Goal: Information Seeking & Learning: Find contact information

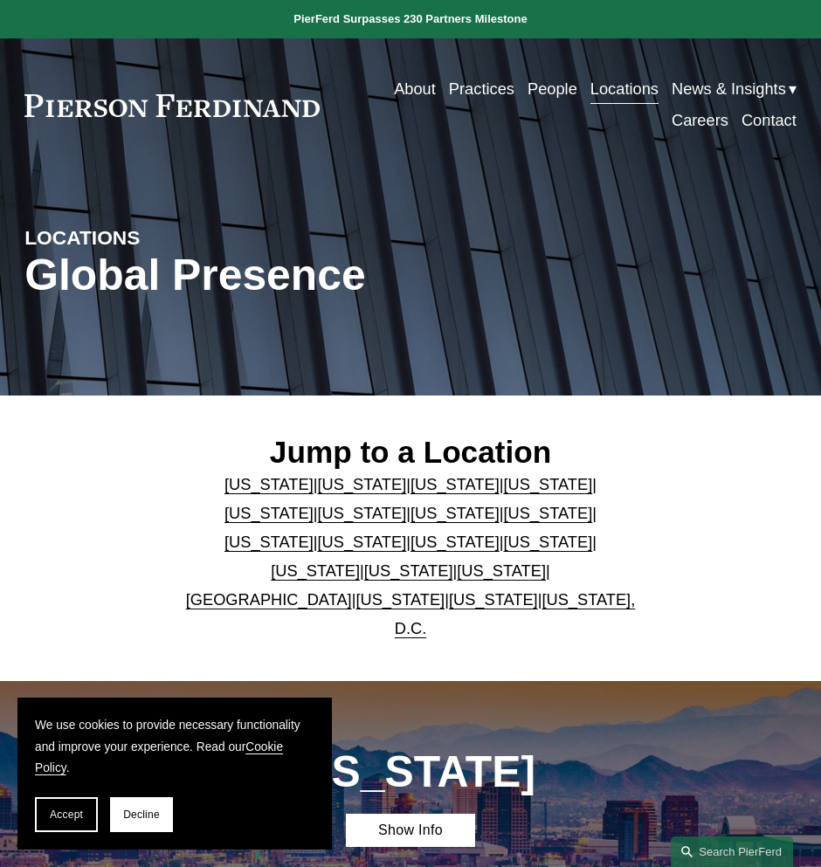
click at [546, 563] on link "[US_STATE]" at bounding box center [501, 571] width 89 height 18
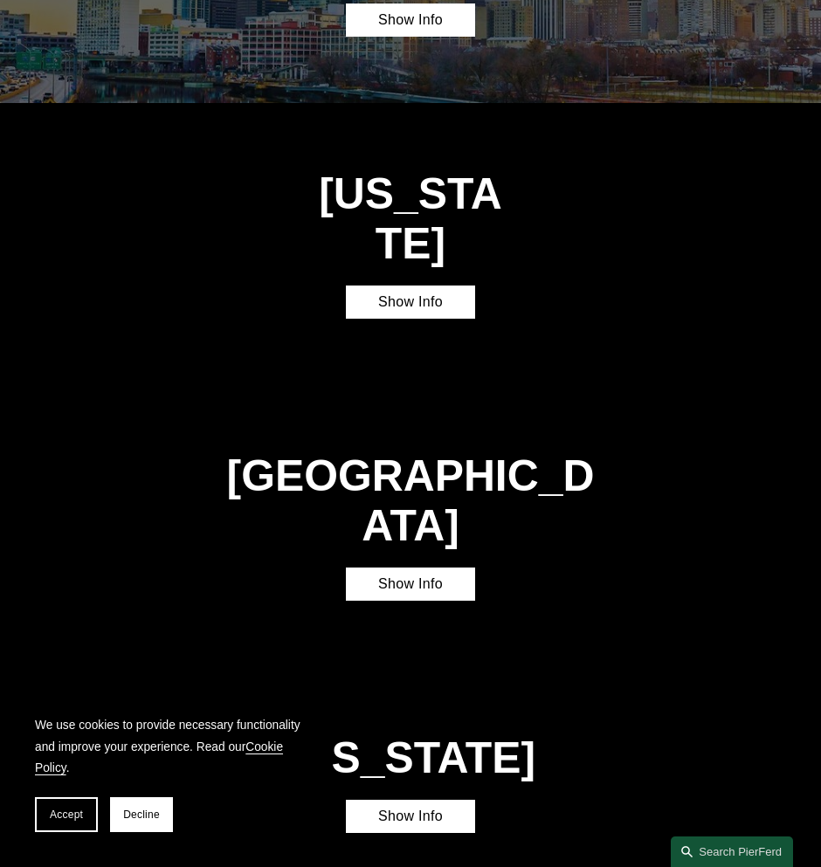
scroll to position [3988, 0]
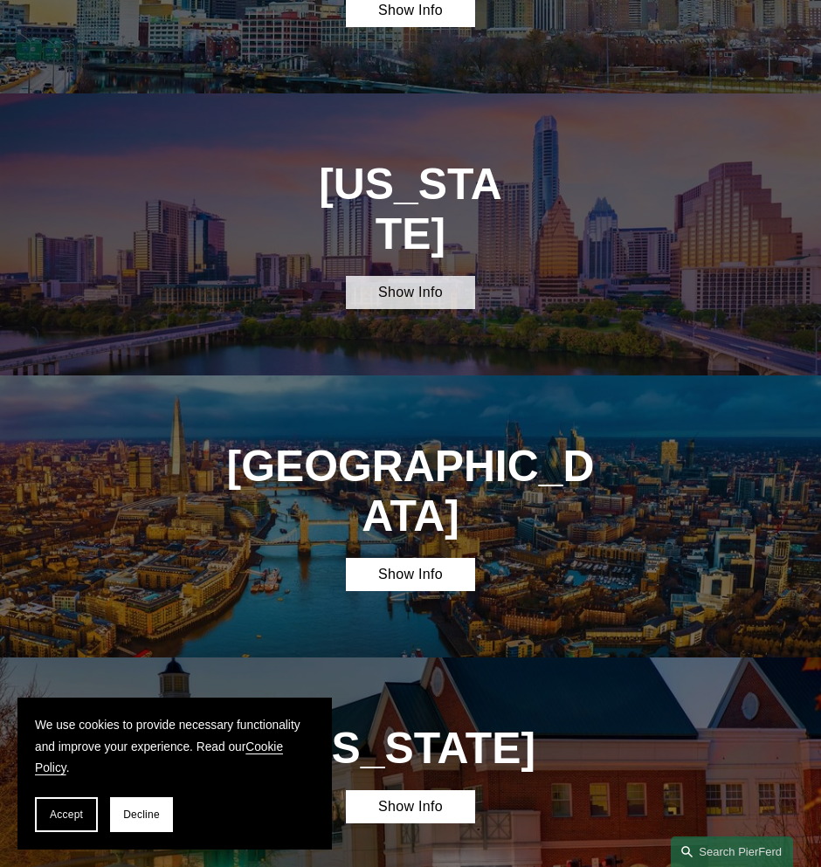
click at [390, 276] on link "Show Info" at bounding box center [410, 292] width 128 height 33
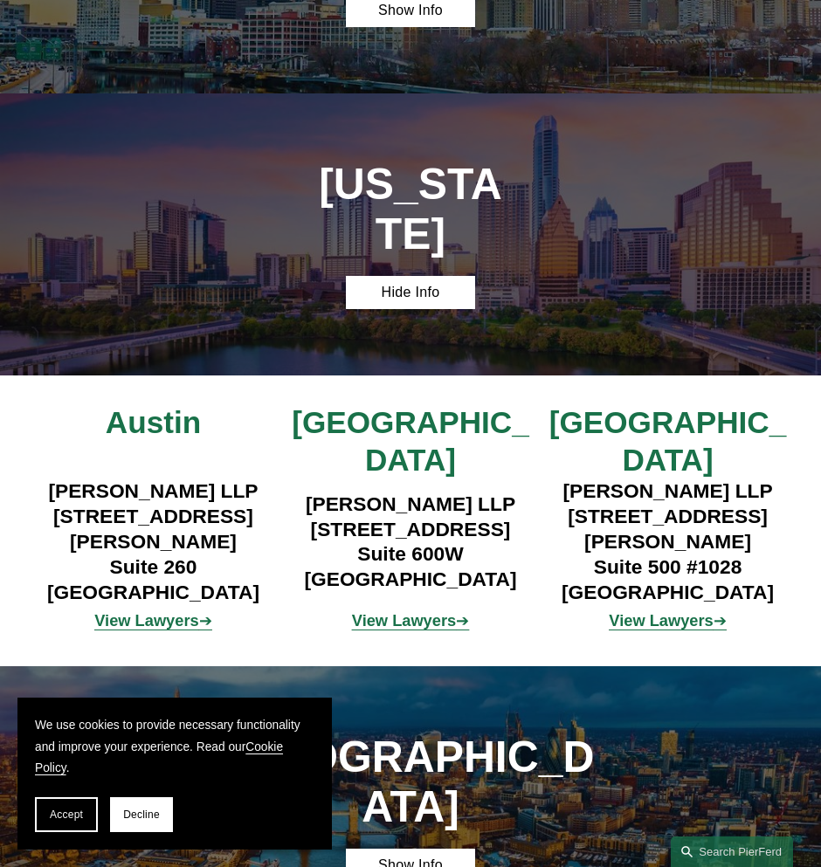
click at [643, 611] on strong "View Lawyers" at bounding box center [661, 620] width 104 height 18
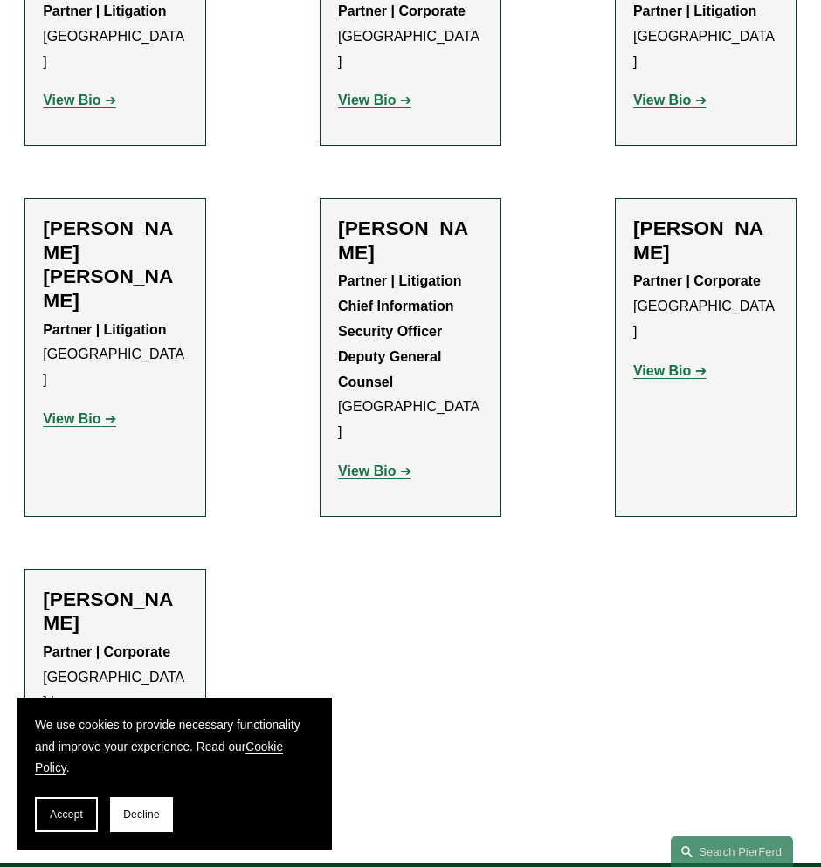
scroll to position [1048, 0]
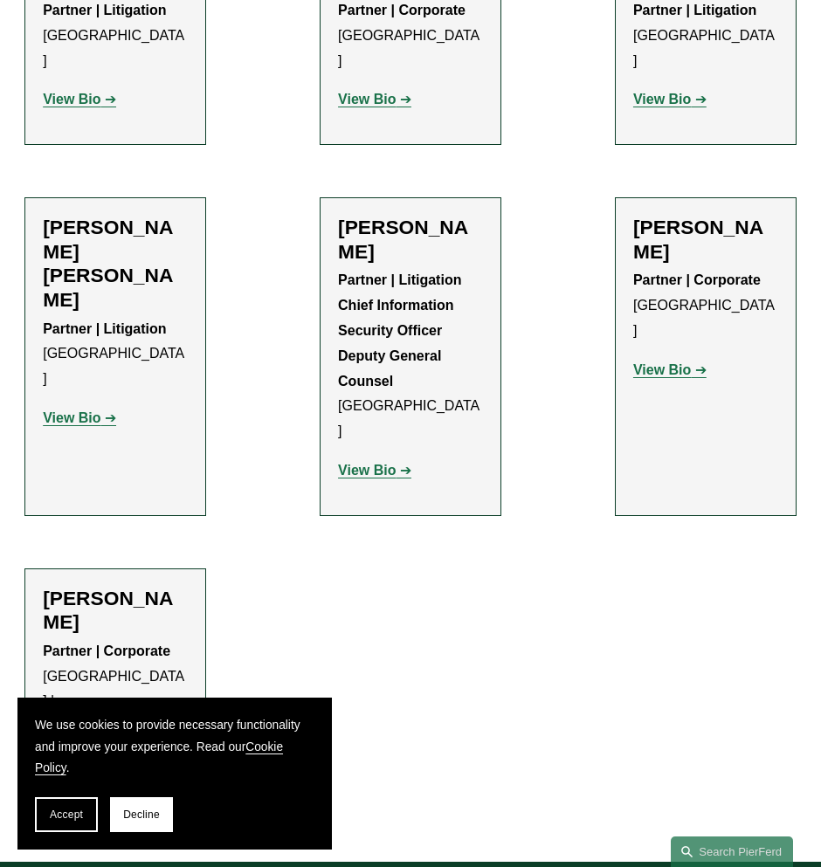
click at [652, 362] on strong "View Bio" at bounding box center [662, 369] width 58 height 15
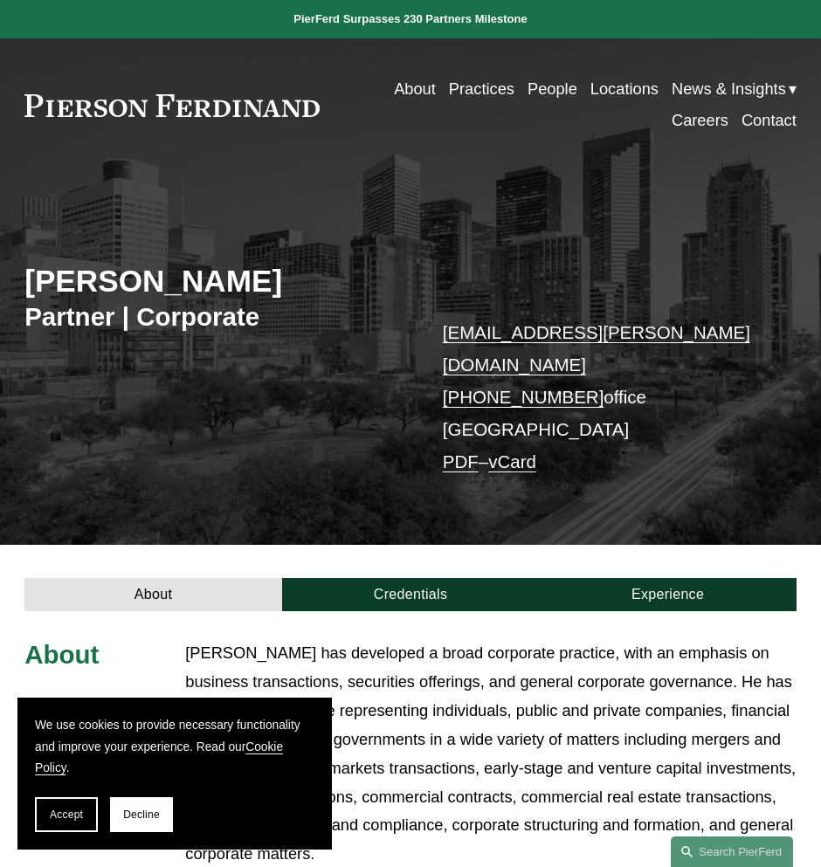
click at [636, 86] on link "Locations" at bounding box center [624, 88] width 68 height 31
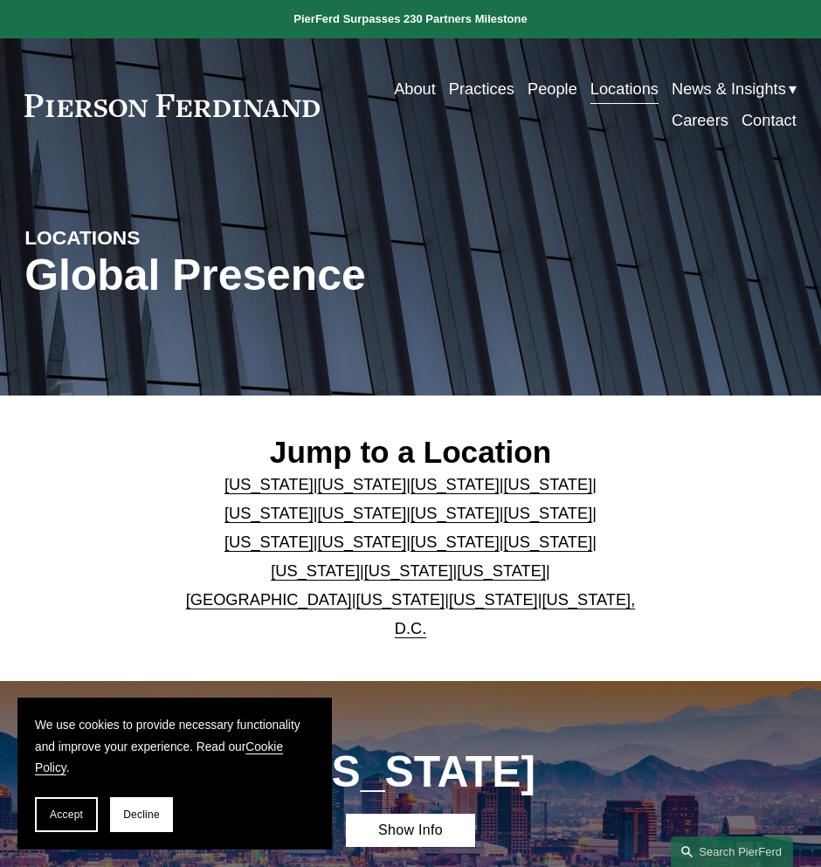
click at [546, 565] on link "[US_STATE]" at bounding box center [501, 571] width 89 height 18
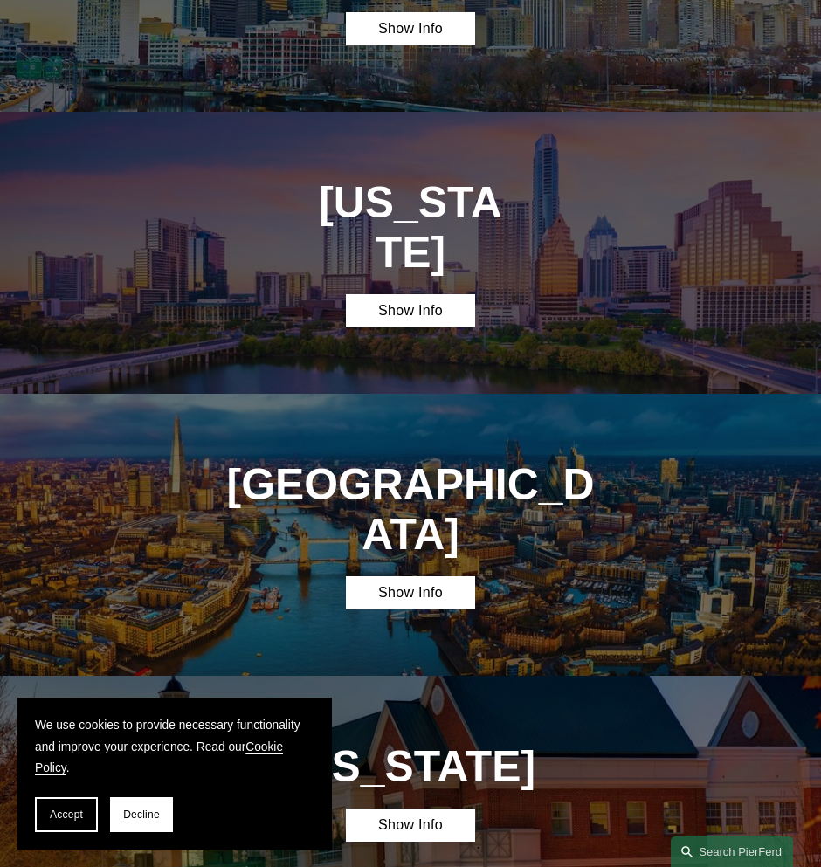
scroll to position [3988, 0]
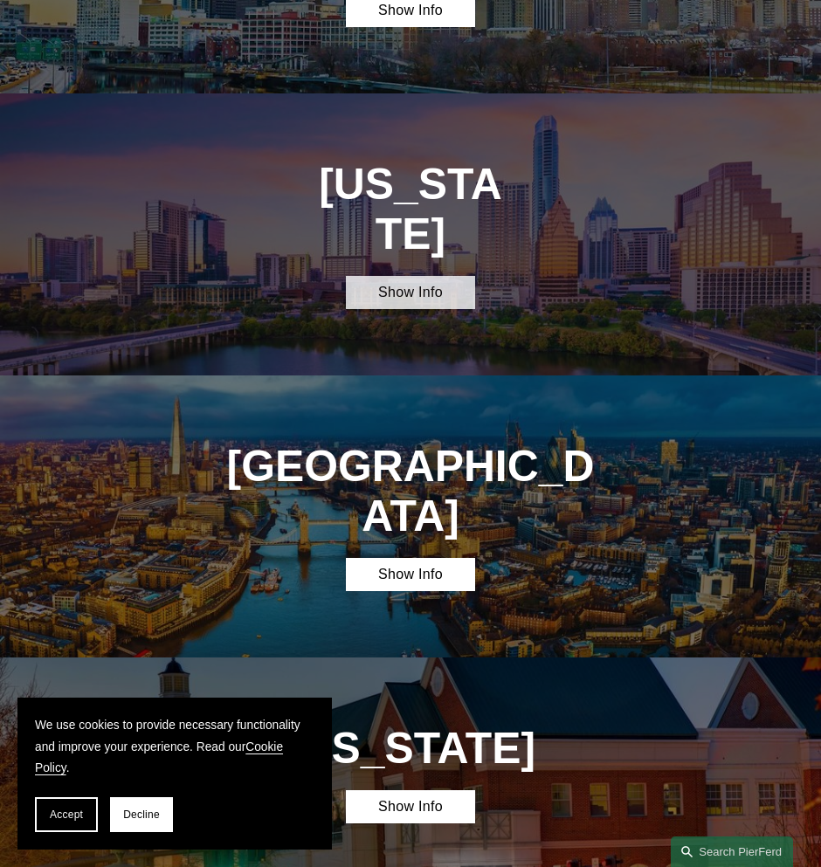
click at [424, 276] on link "Show Info" at bounding box center [410, 292] width 128 height 33
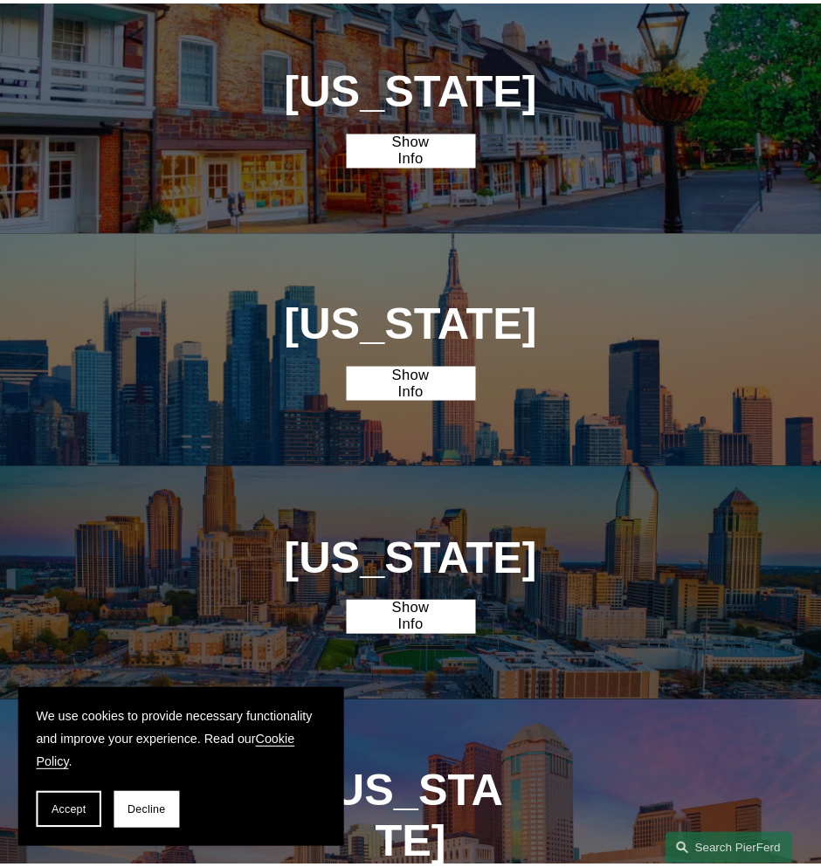
scroll to position [2787, 0]
